Goal: Task Accomplishment & Management: Use online tool/utility

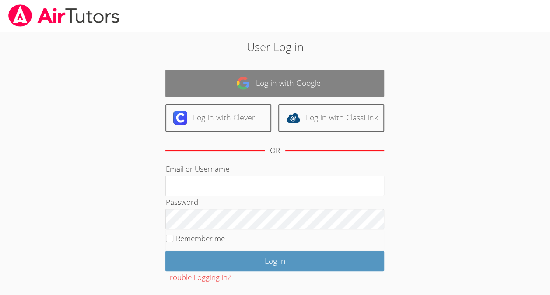
click at [356, 82] on link "Log in with Google" at bounding box center [274, 84] width 219 height 28
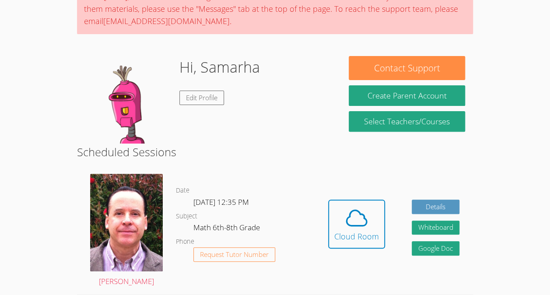
scroll to position [88, 0]
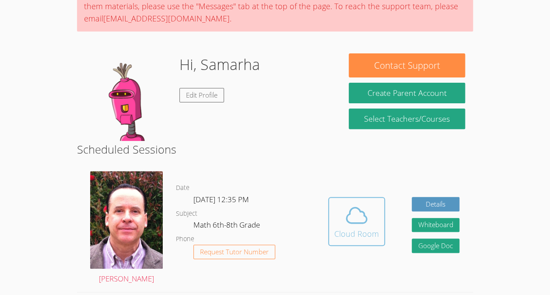
click at [354, 209] on icon at bounding box center [356, 215] width 24 height 24
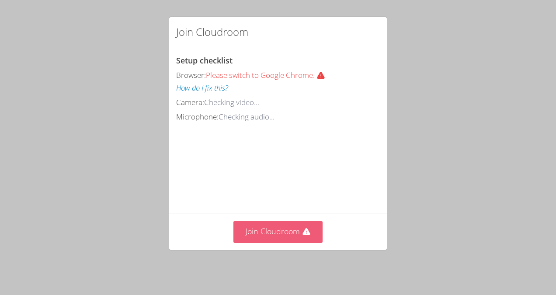
click at [297, 233] on button "Join Cloudroom" at bounding box center [279, 231] width 90 height 21
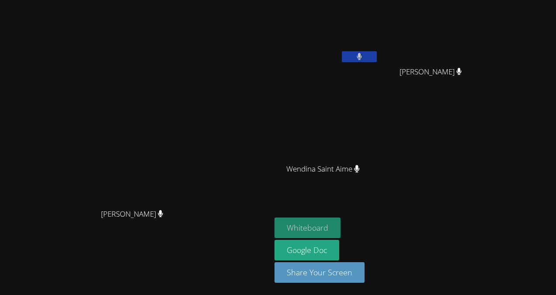
click at [341, 222] on button "Whiteboard" at bounding box center [308, 227] width 66 height 21
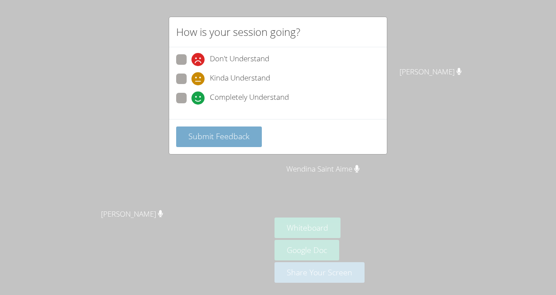
click at [233, 137] on span "Submit Feedback" at bounding box center [219, 136] width 61 height 10
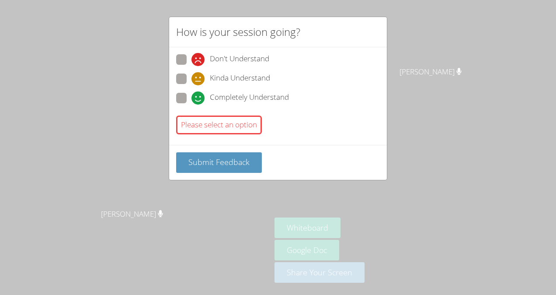
click at [193, 91] on icon at bounding box center [198, 97] width 13 height 13
click at [193, 93] on input "Completely Understand" at bounding box center [195, 96] width 7 height 7
radio input "true"
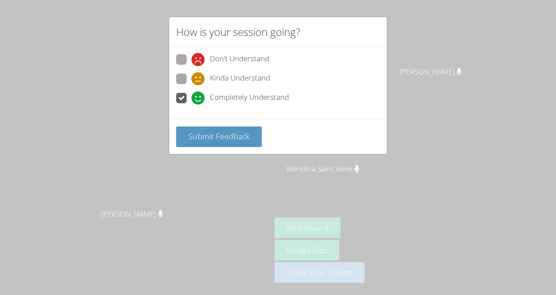
click at [192, 105] on span at bounding box center [192, 105] width 0 height 0
click at [192, 100] on input "Completely Understand" at bounding box center [195, 96] width 7 height 7
click at [196, 143] on button "Submit Feedback" at bounding box center [219, 136] width 86 height 21
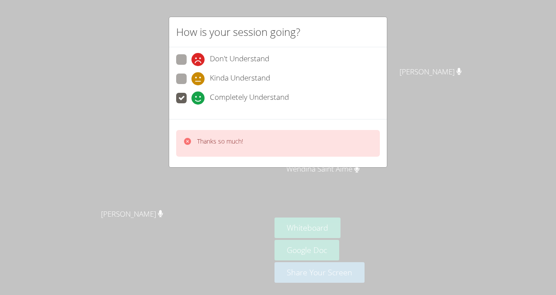
click at [208, 132] on div "Thanks so much!" at bounding box center [278, 143] width 204 height 27
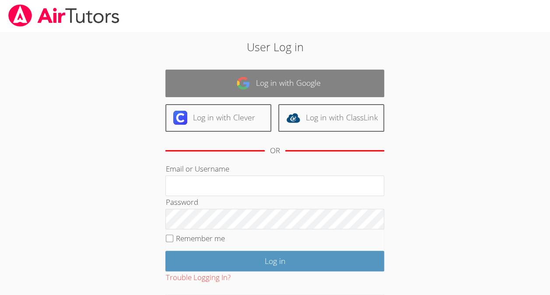
click at [305, 90] on link "Log in with Google" at bounding box center [274, 84] width 219 height 28
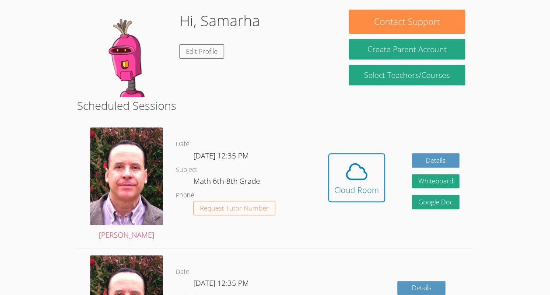
scroll to position [133, 0]
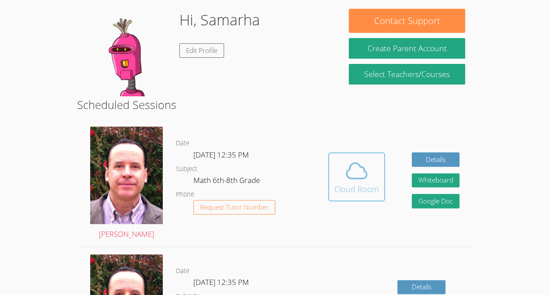
click at [355, 171] on icon at bounding box center [356, 170] width 24 height 24
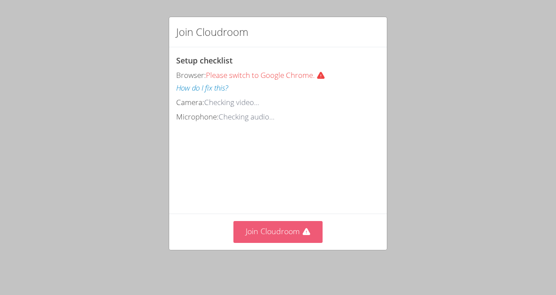
click at [244, 233] on button "Join Cloudroom" at bounding box center [279, 231] width 90 height 21
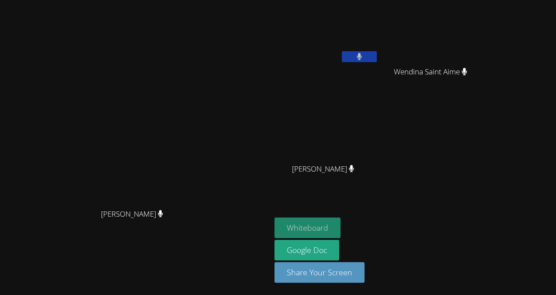
click at [341, 225] on button "Whiteboard" at bounding box center [308, 227] width 66 height 21
